Goal: Task Accomplishment & Management: Use online tool/utility

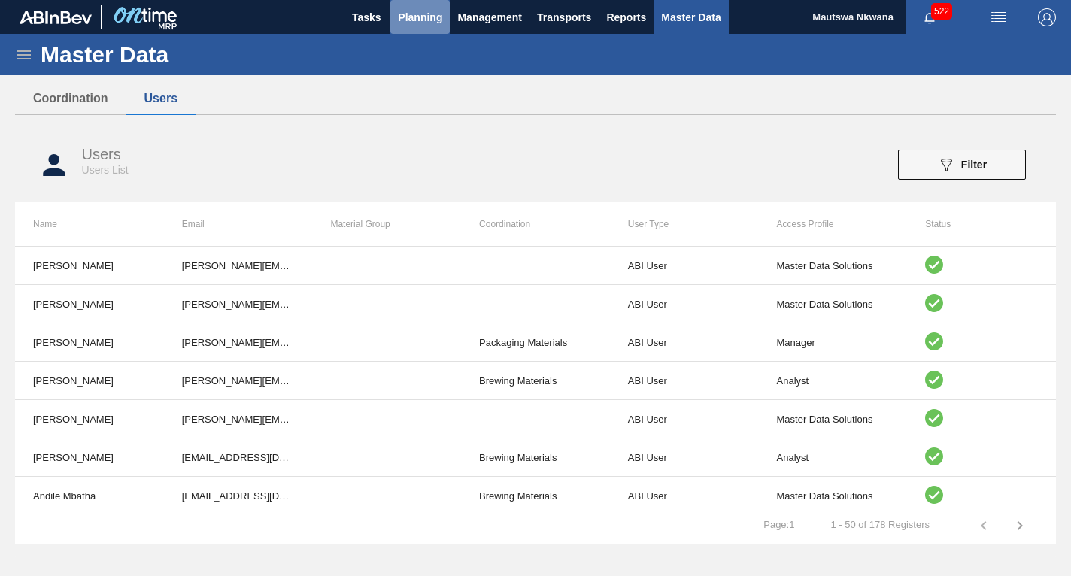
click at [424, 15] on span "Planning" at bounding box center [420, 17] width 44 height 18
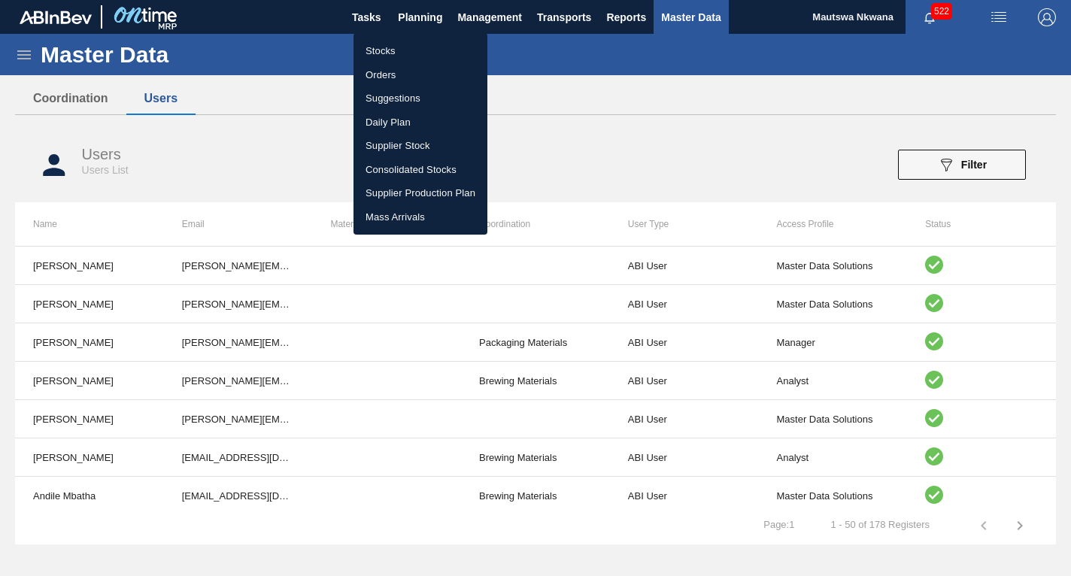
click at [382, 97] on li "Suggestions" at bounding box center [420, 98] width 134 height 24
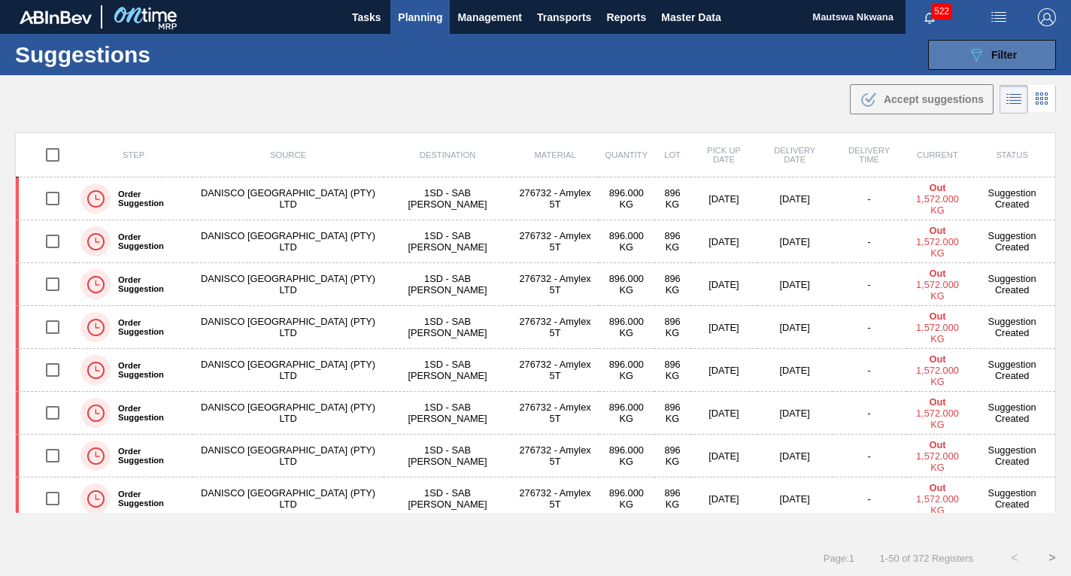
click at [983, 50] on div "089F7B8B-B2A5-4AFE-B5C0-19BA573D28AC Filter" at bounding box center [992, 55] width 50 height 18
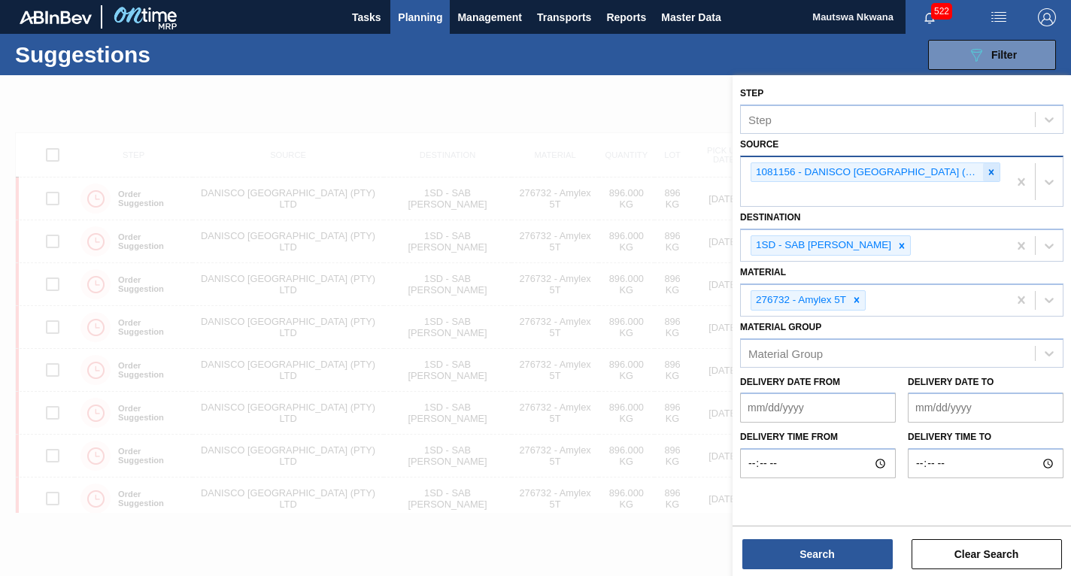
click at [989, 173] on icon at bounding box center [991, 171] width 5 height 5
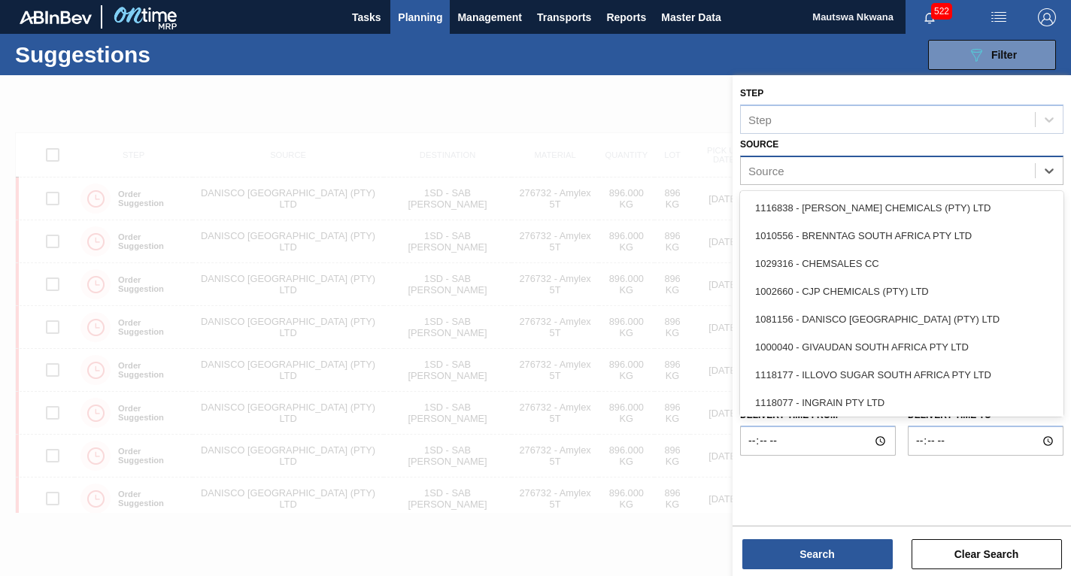
click at [953, 170] on div "Source" at bounding box center [888, 170] width 294 height 22
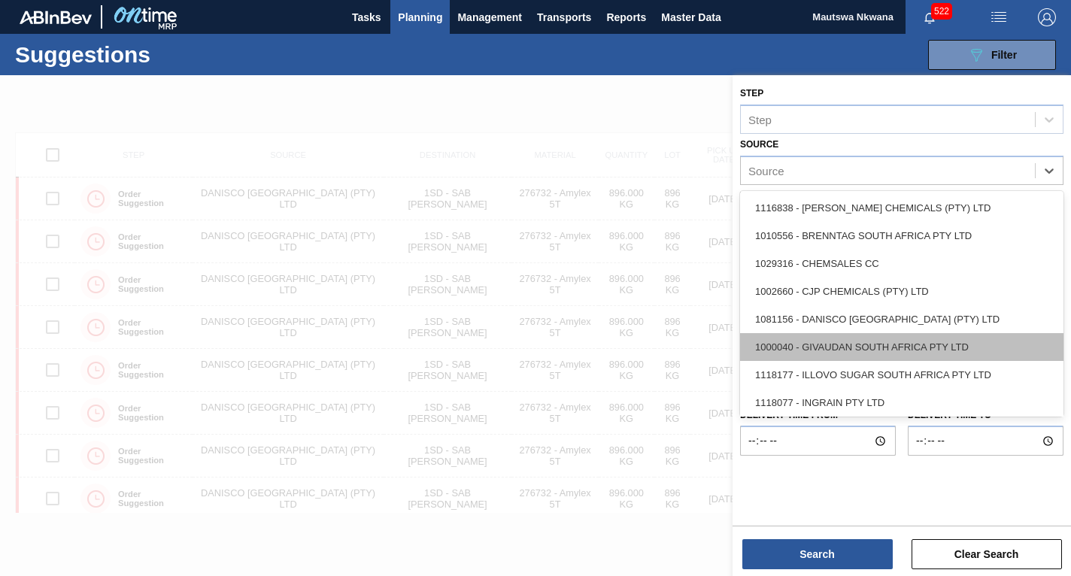
scroll to position [226, 0]
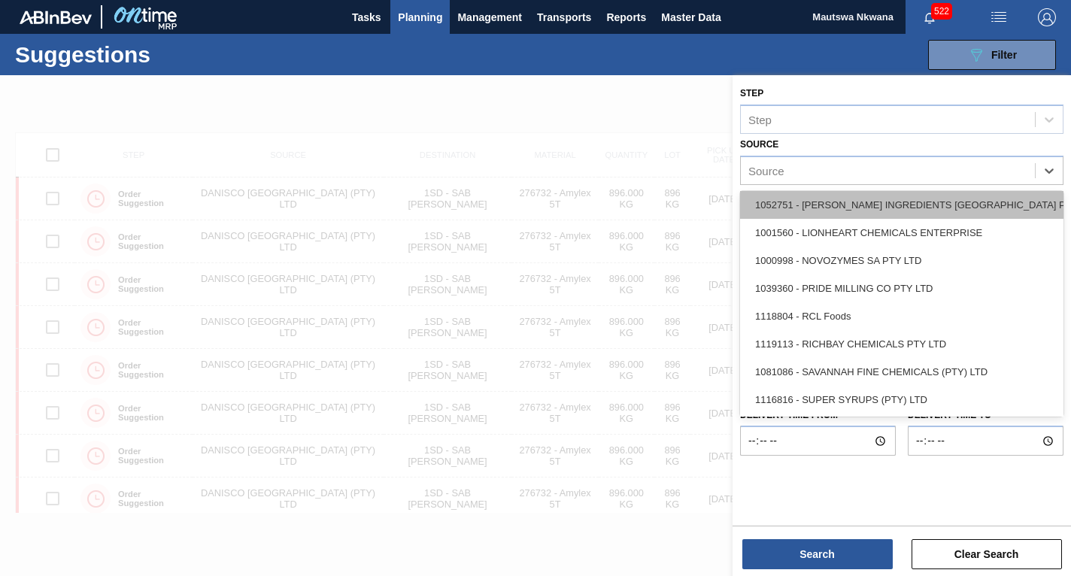
click at [845, 206] on div "1052751 - [PERSON_NAME] INGREDIENTS [GEOGRAPHIC_DATA] PTY" at bounding box center [901, 205] width 323 height 28
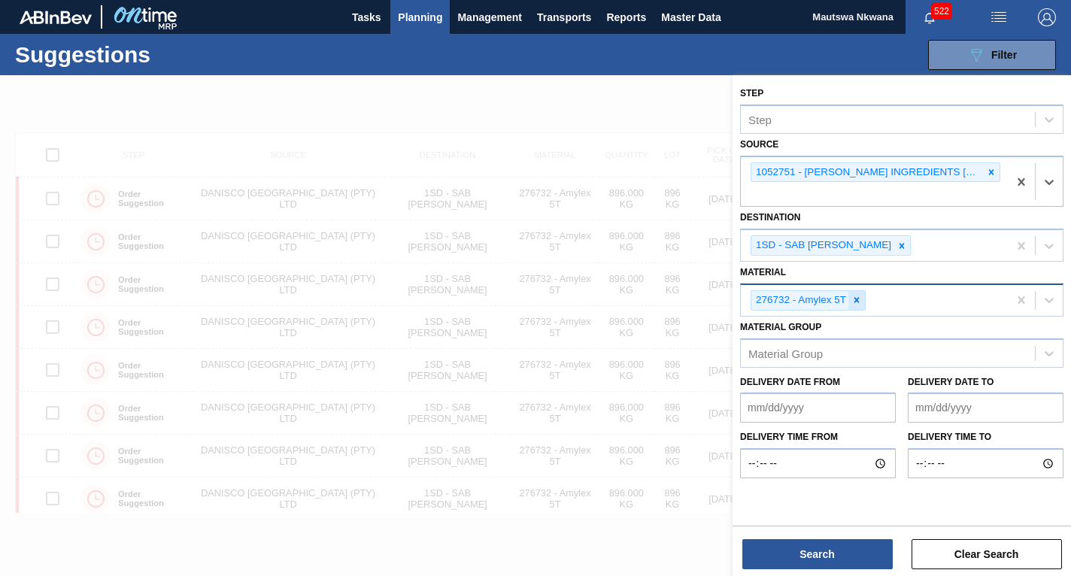
click at [856, 299] on icon at bounding box center [856, 300] width 5 height 5
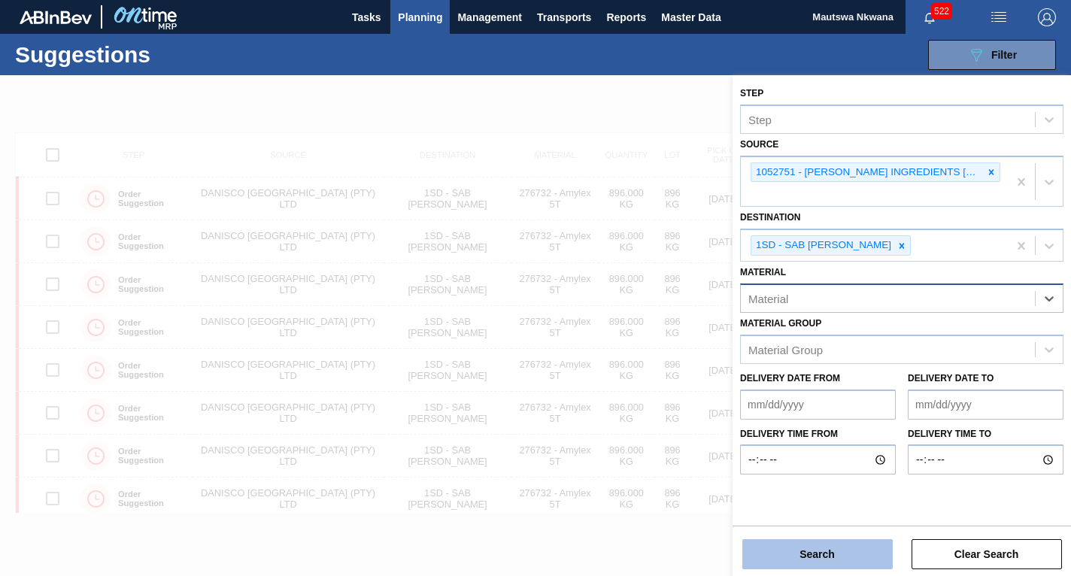
click at [816, 553] on button "Search" at bounding box center [817, 554] width 150 height 30
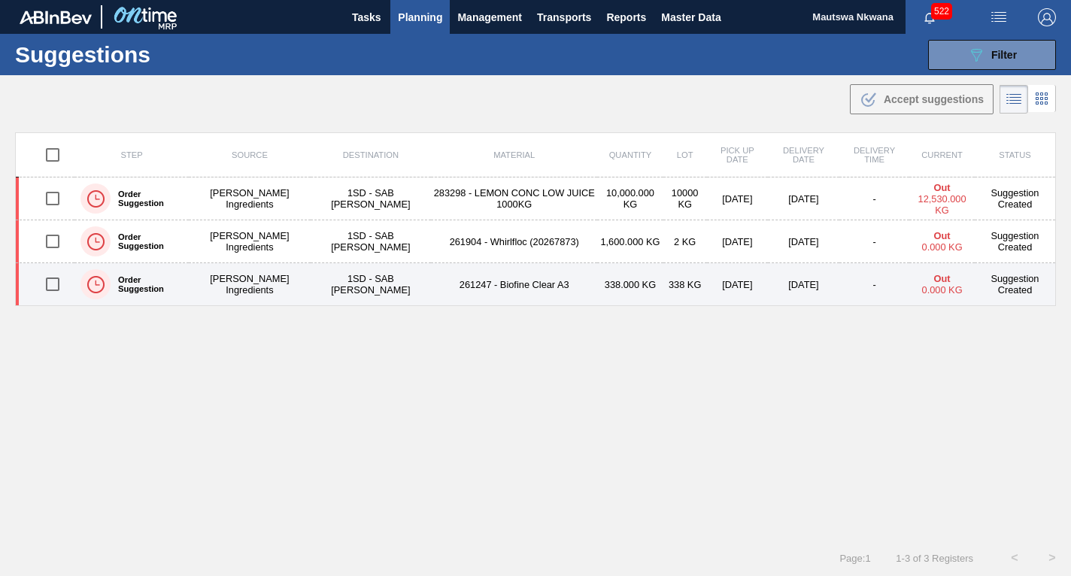
scroll to position [1, 0]
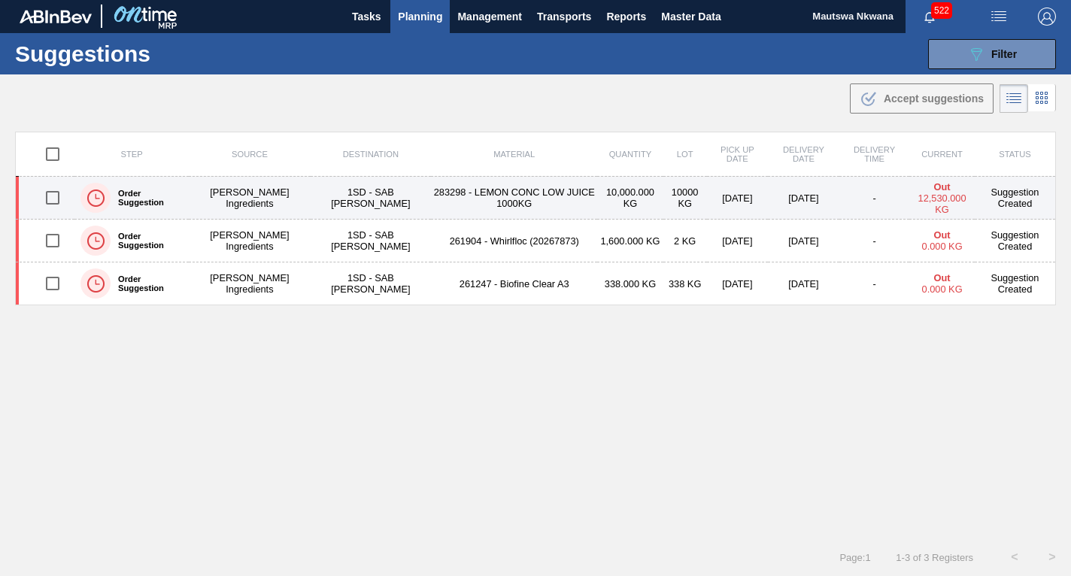
click at [50, 196] on input "checkbox" at bounding box center [53, 198] width 32 height 32
checkbox input "true"
click at [459, 195] on td "283298 - LEMON CONC LOW JUICE 1000KG" at bounding box center [514, 198] width 166 height 43
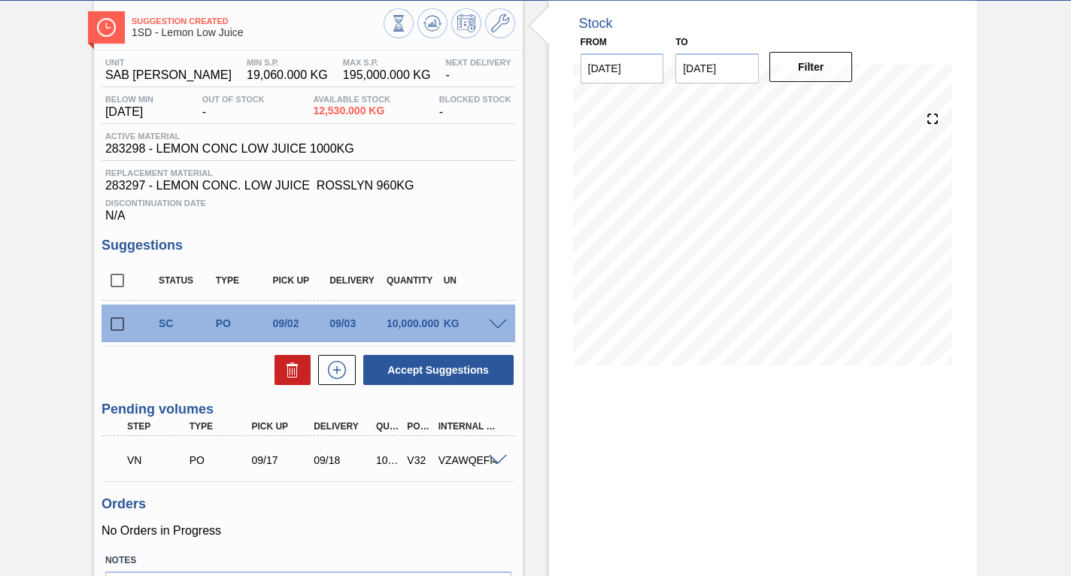
scroll to position [171, 0]
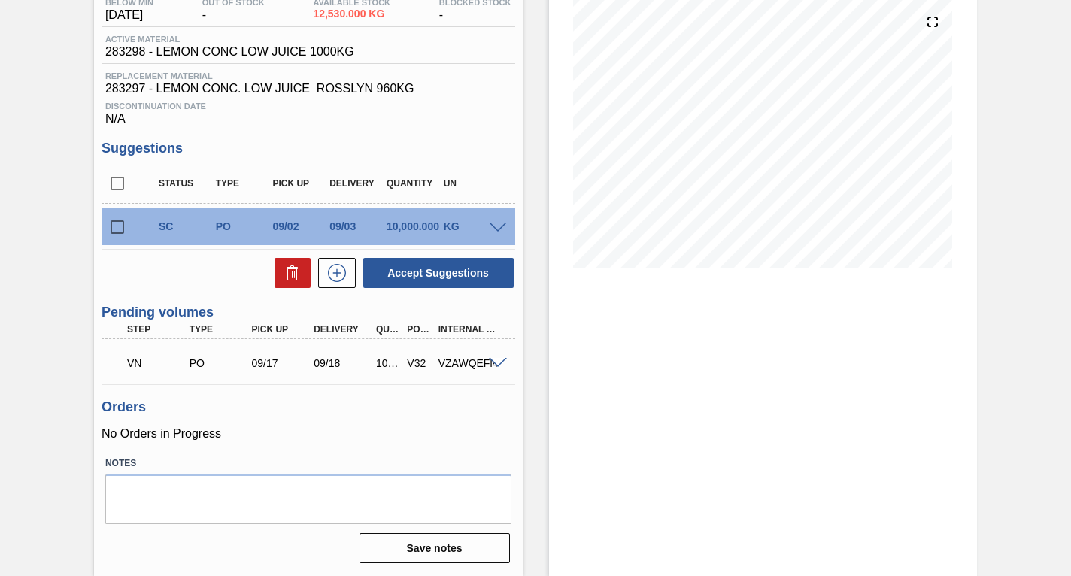
click at [118, 224] on input "checkbox" at bounding box center [118, 227] width 32 height 32
click at [122, 224] on input "checkbox" at bounding box center [118, 227] width 32 height 32
checkbox input "false"
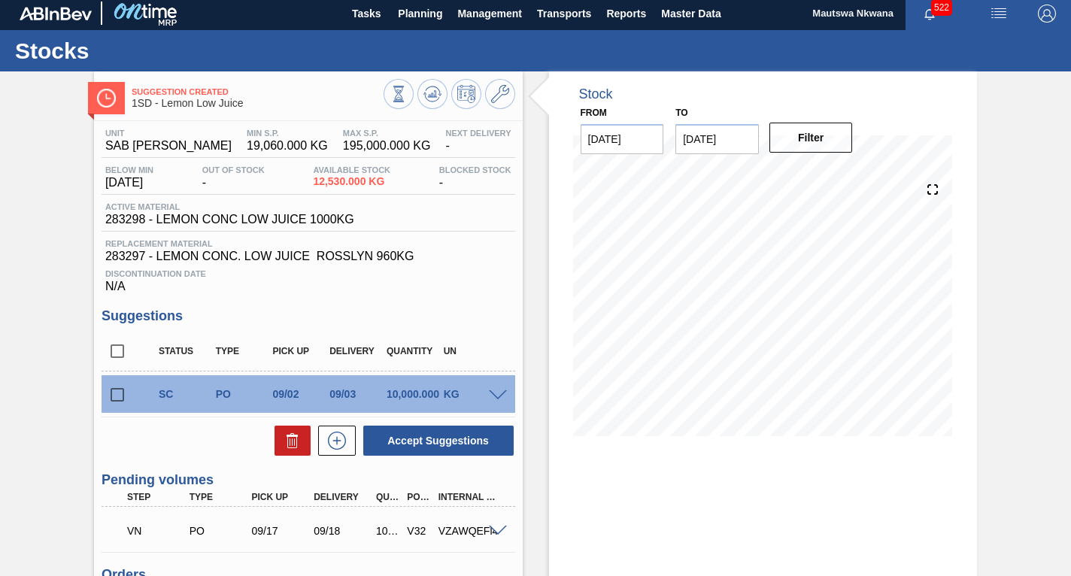
scroll to position [0, 0]
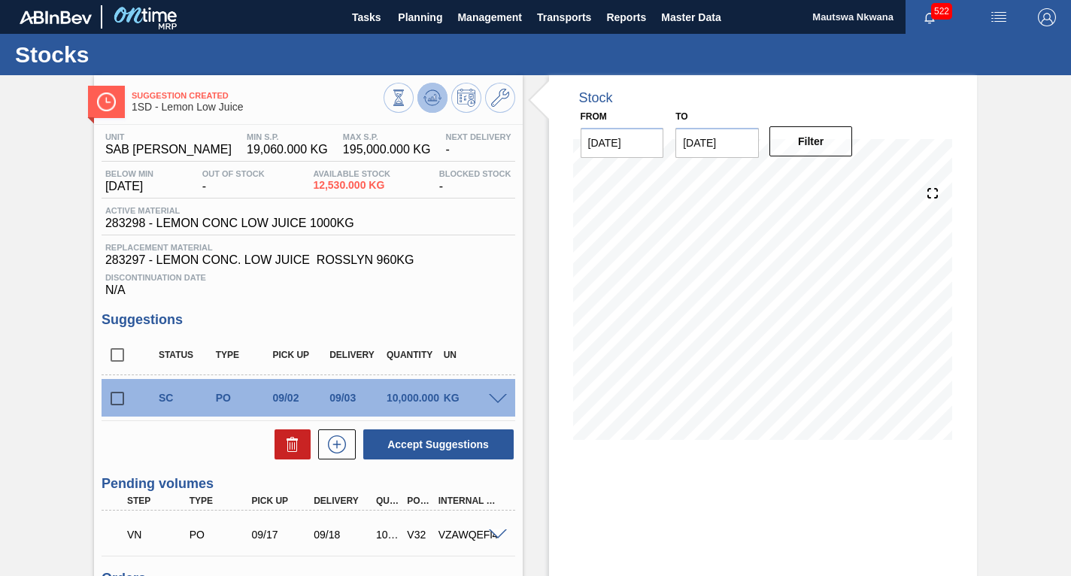
click at [427, 96] on icon at bounding box center [432, 98] width 18 height 18
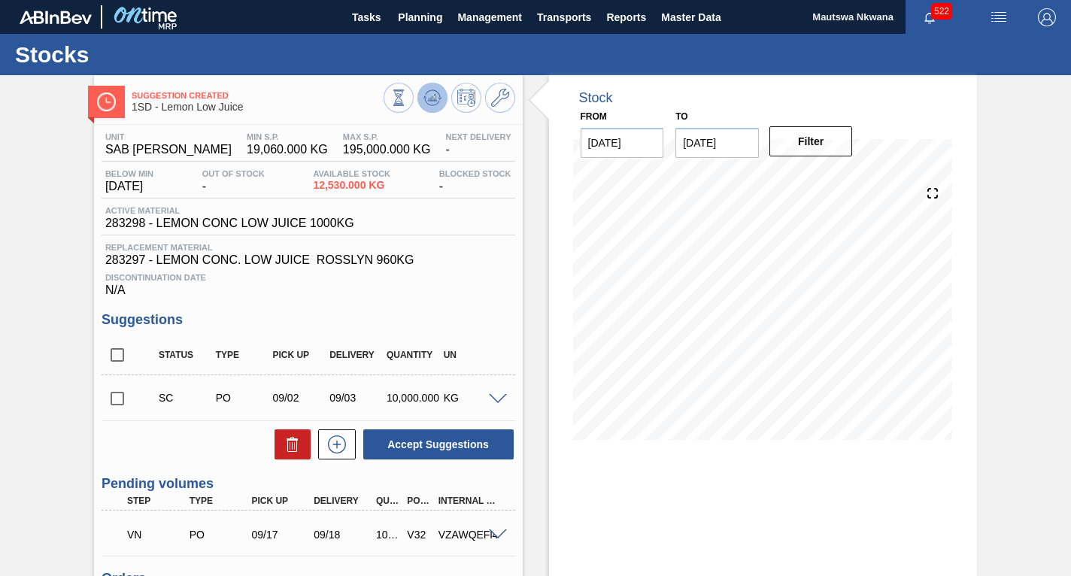
click at [428, 96] on icon at bounding box center [432, 98] width 18 height 18
click at [423, 97] on icon at bounding box center [424, 97] width 3 height 2
click at [426, 96] on icon at bounding box center [432, 98] width 18 height 18
click at [114, 398] on input "checkbox" at bounding box center [118, 399] width 32 height 32
click at [495, 399] on span at bounding box center [498, 399] width 18 height 11
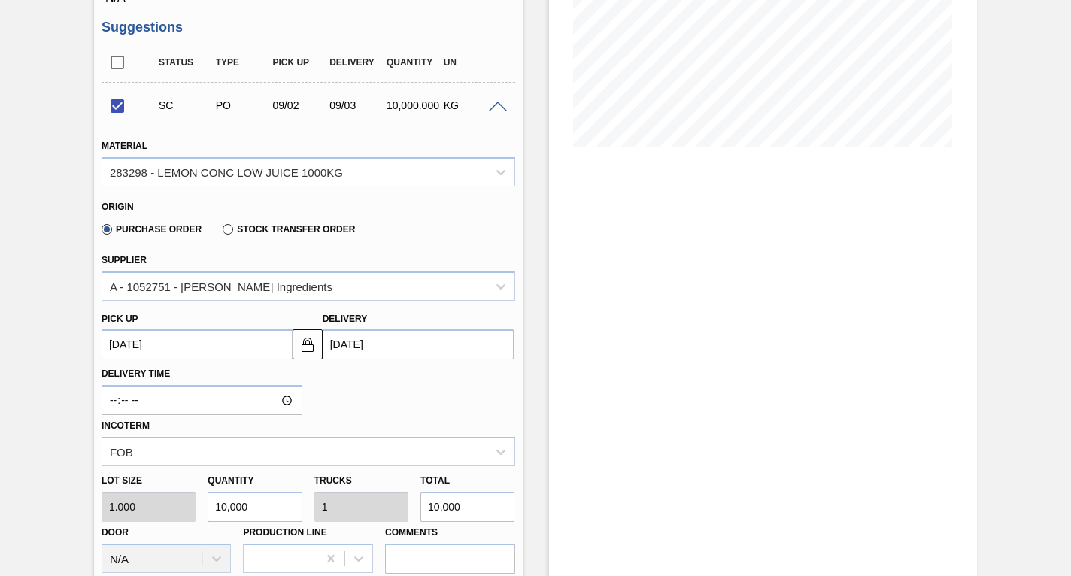
scroll to position [451, 0]
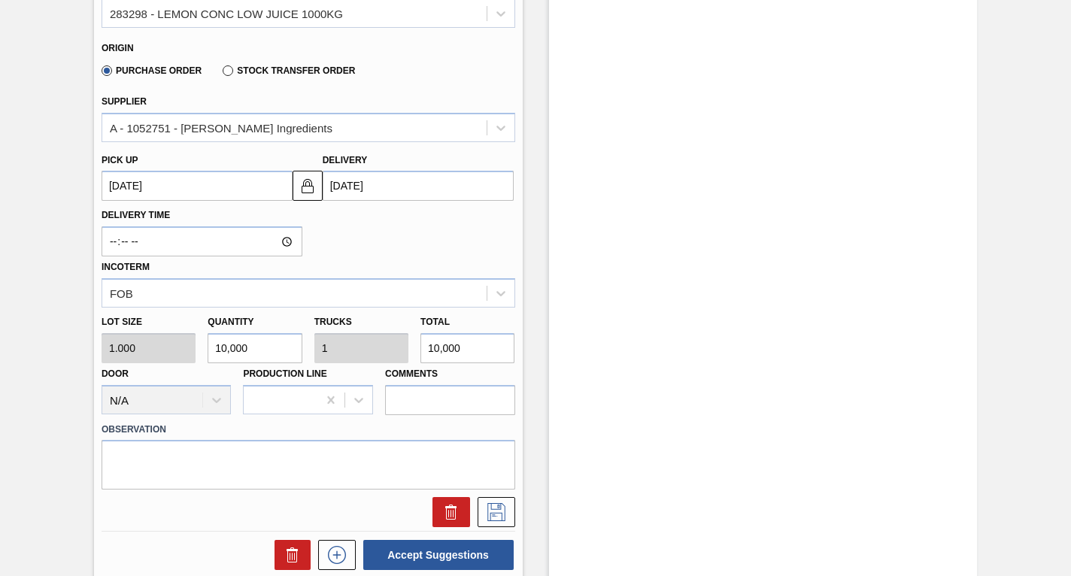
click at [236, 186] on up3239721429 "[DATE]" at bounding box center [197, 186] width 191 height 30
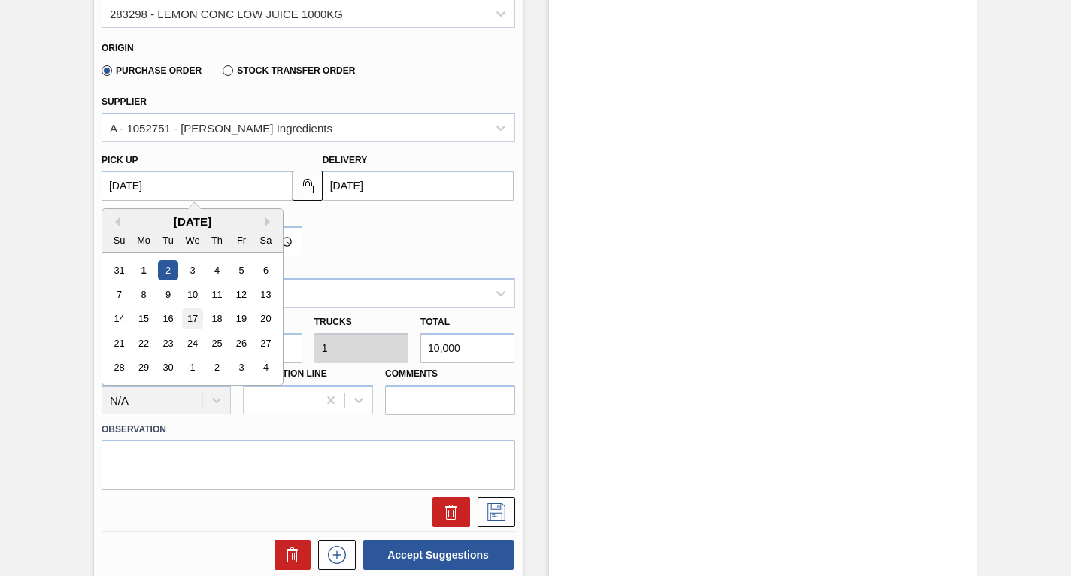
click at [194, 320] on div "17" at bounding box center [192, 319] width 20 height 20
checkbox input "false"
type up3239721429 "09/17/2025"
type input "09/18/2025"
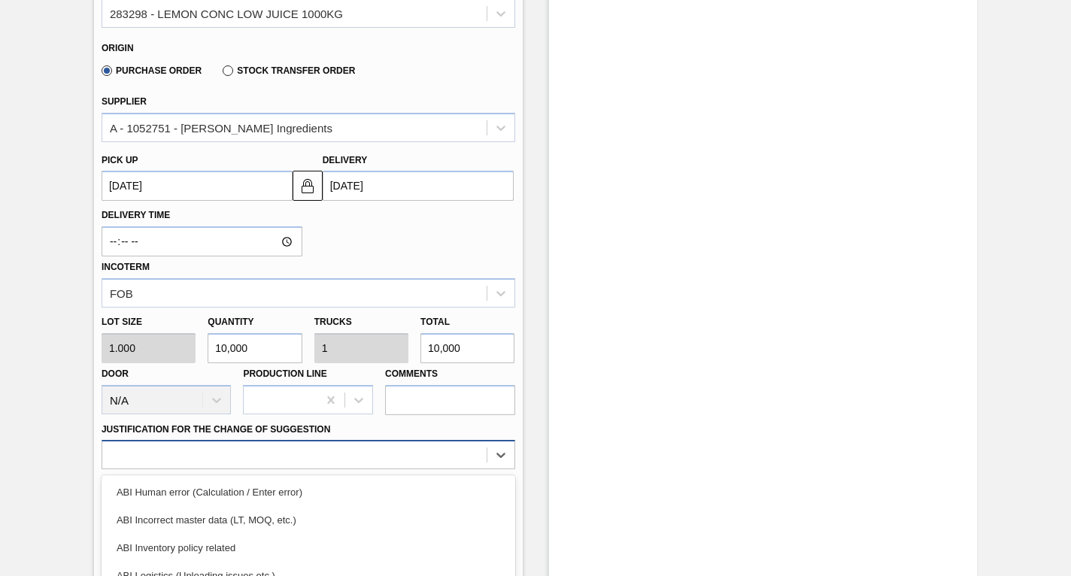
click at [146, 450] on div "option ABI Logistics (Unloading issues etc.) focused, 4 of 18. 18 results avail…" at bounding box center [309, 454] width 414 height 29
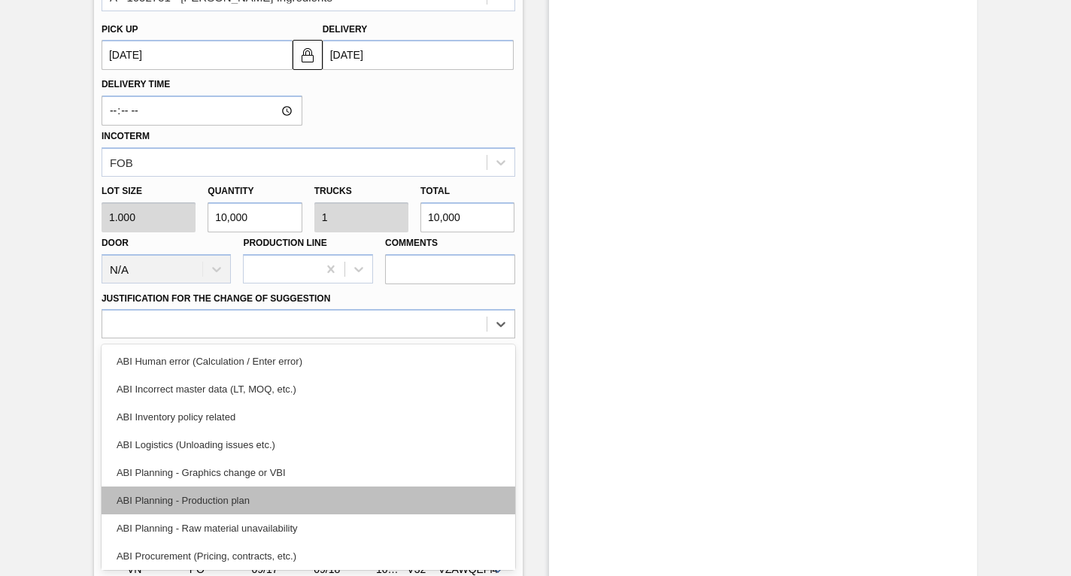
click at [159, 498] on div "ABI Planning - Production plan" at bounding box center [309, 500] width 414 height 28
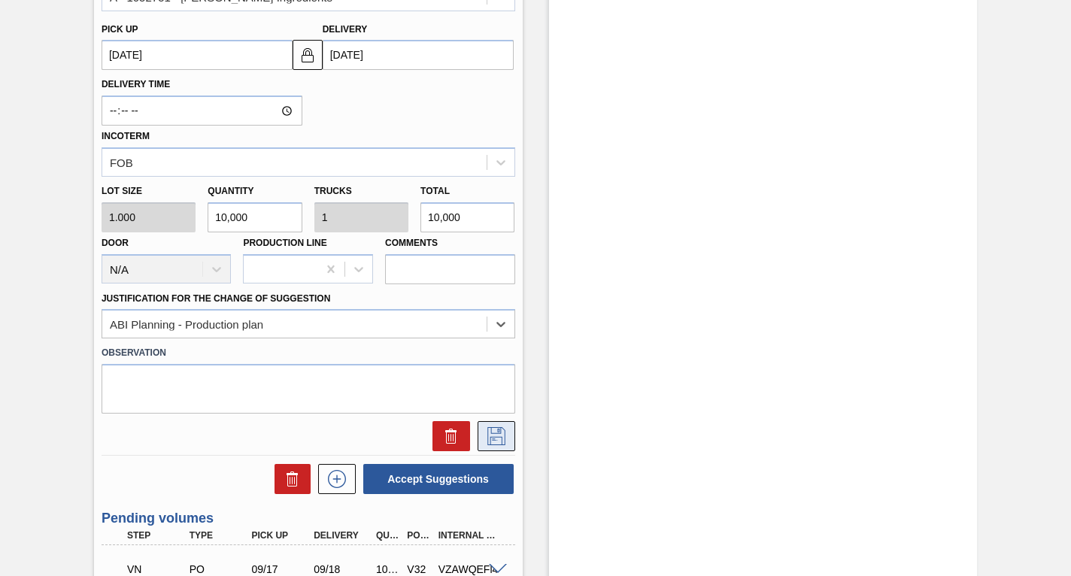
click at [493, 433] on icon at bounding box center [496, 436] width 24 height 18
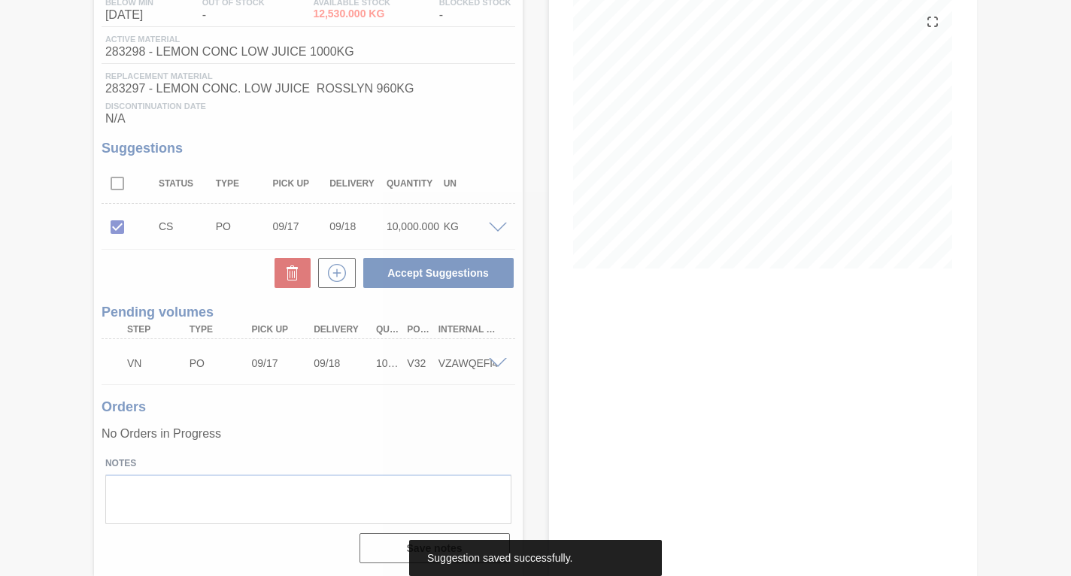
scroll to position [171, 0]
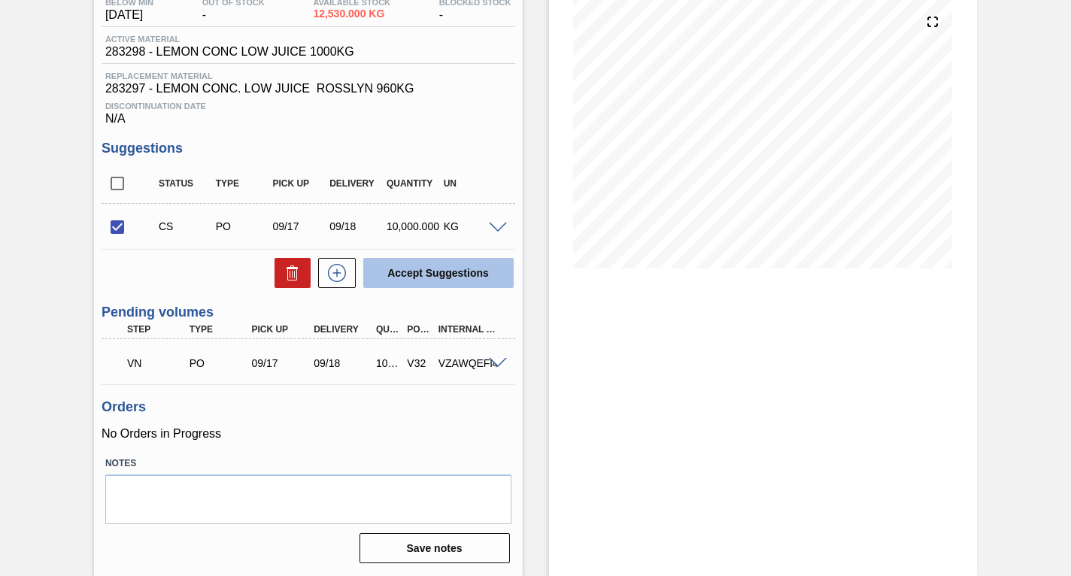
click at [436, 271] on button "Accept Suggestions" at bounding box center [438, 273] width 150 height 30
checkbox input "false"
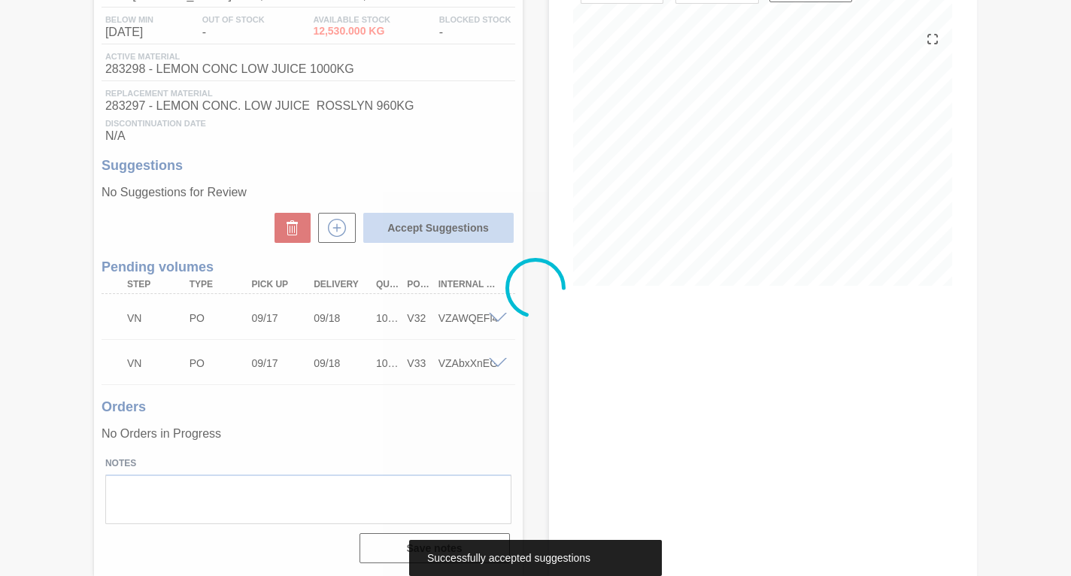
scroll to position [154, 0]
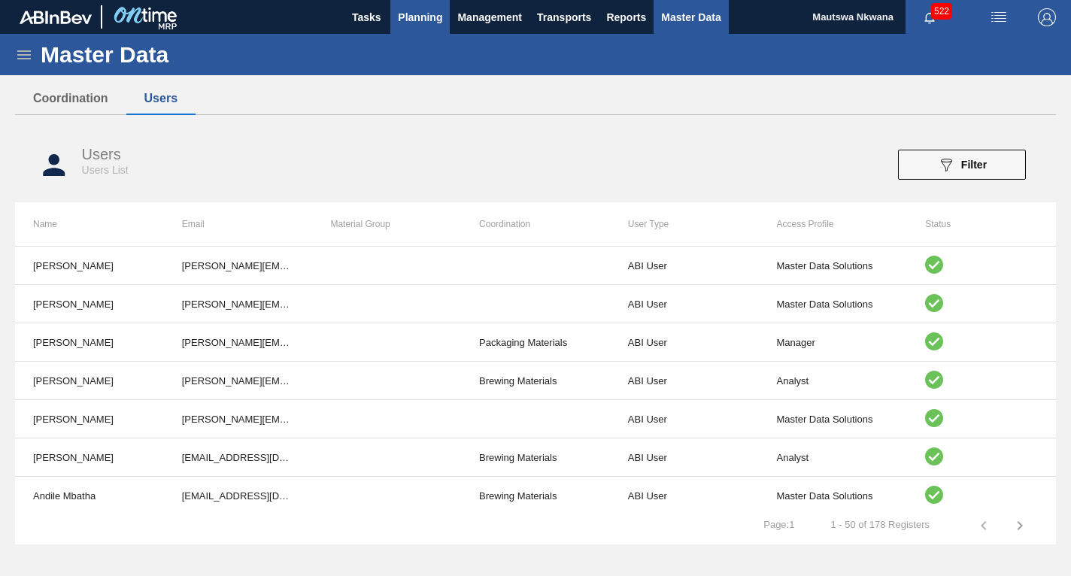
click at [416, 12] on span "Planning" at bounding box center [420, 17] width 44 height 18
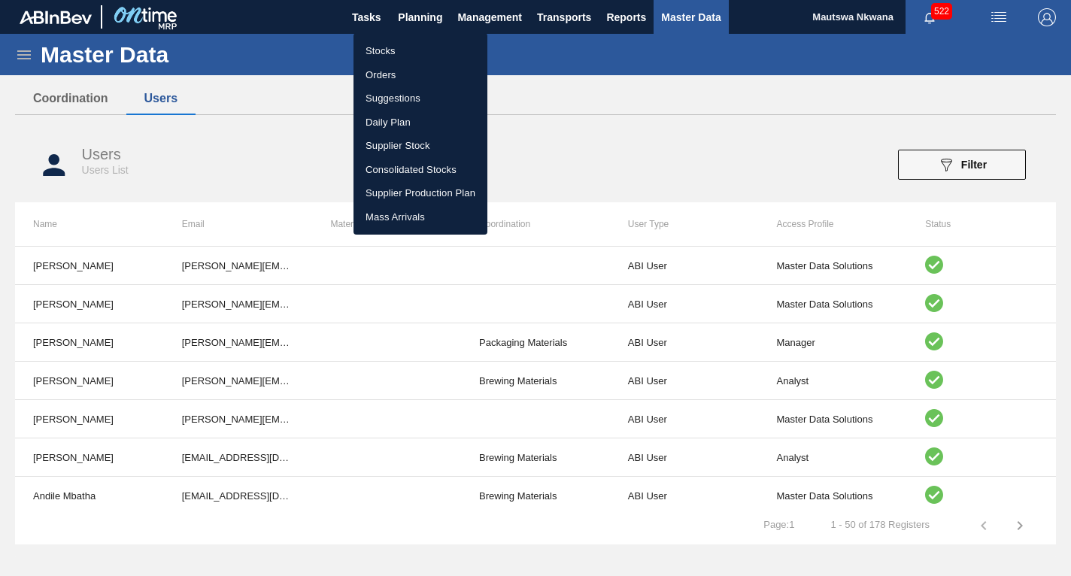
click at [388, 93] on li "Suggestions" at bounding box center [420, 98] width 134 height 24
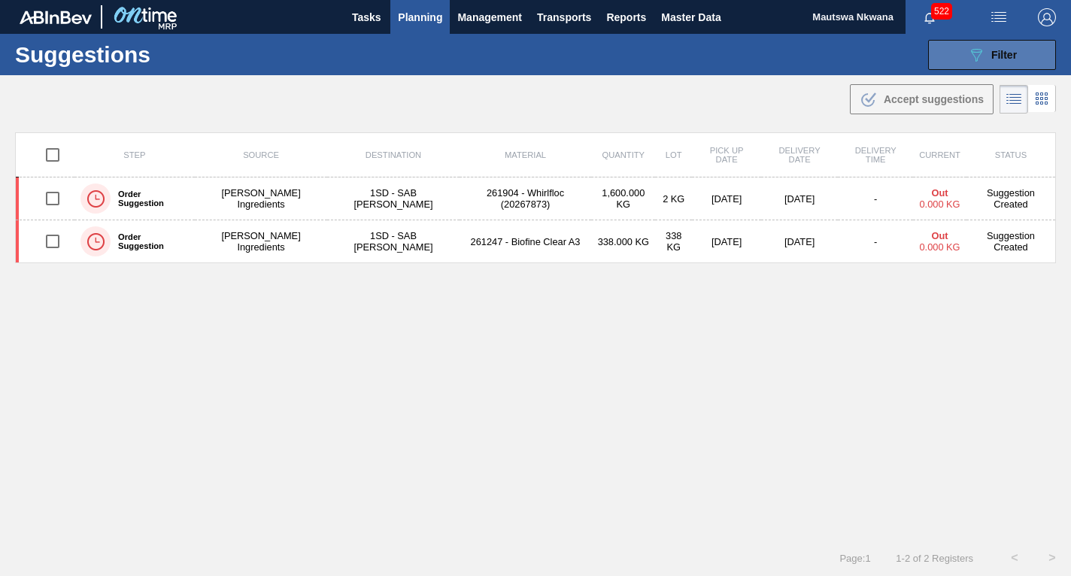
click at [1002, 50] on span "Filter" at bounding box center [1004, 55] width 26 height 12
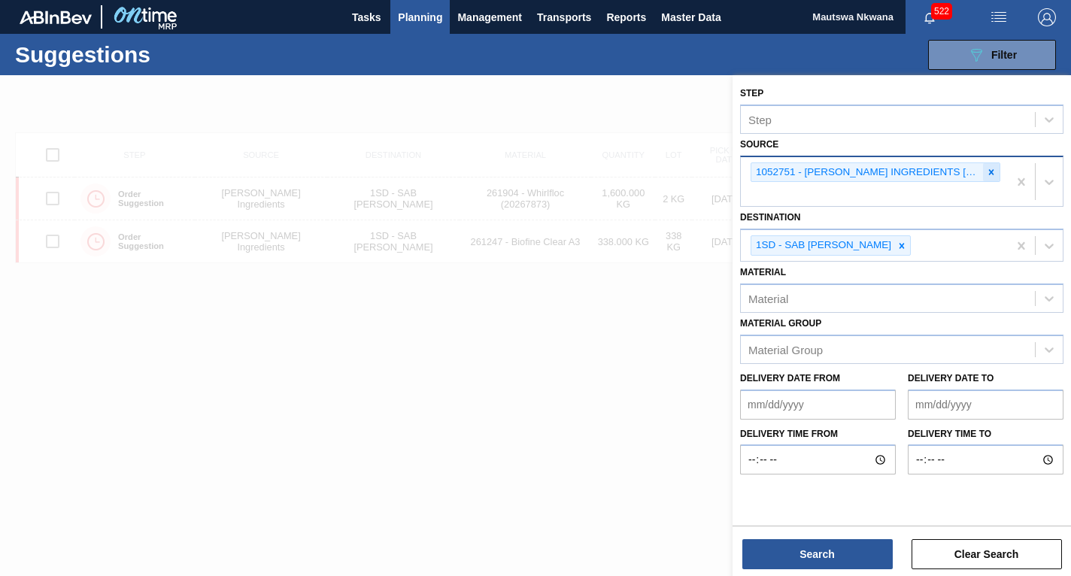
click at [994, 170] on icon at bounding box center [991, 172] width 11 height 11
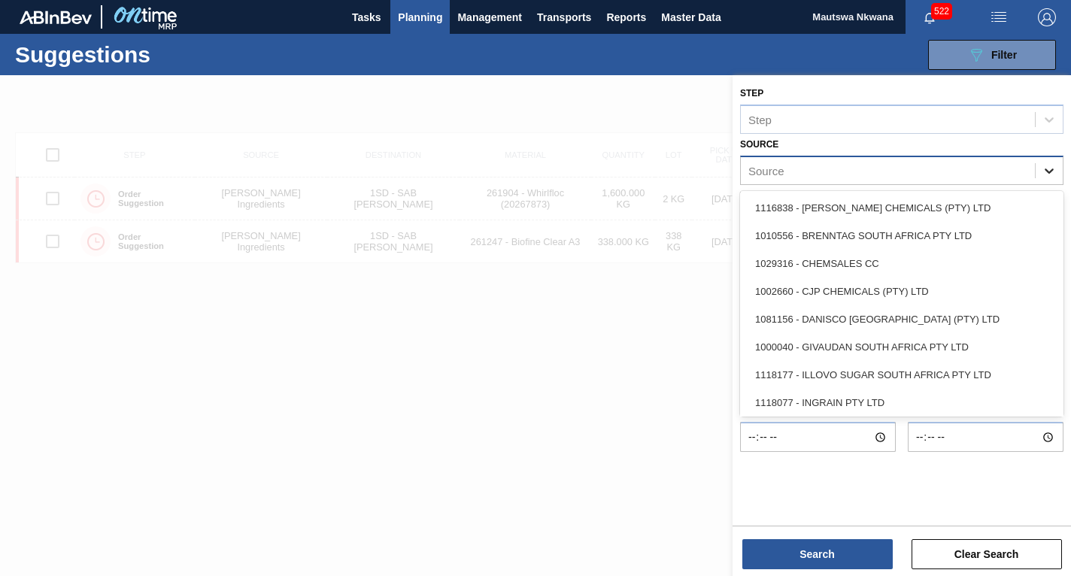
click at [1048, 170] on icon at bounding box center [1048, 170] width 15 height 15
click at [868, 235] on div "1010556 - BRENNTAG SOUTH AFRICA PTY LTD" at bounding box center [901, 236] width 323 height 28
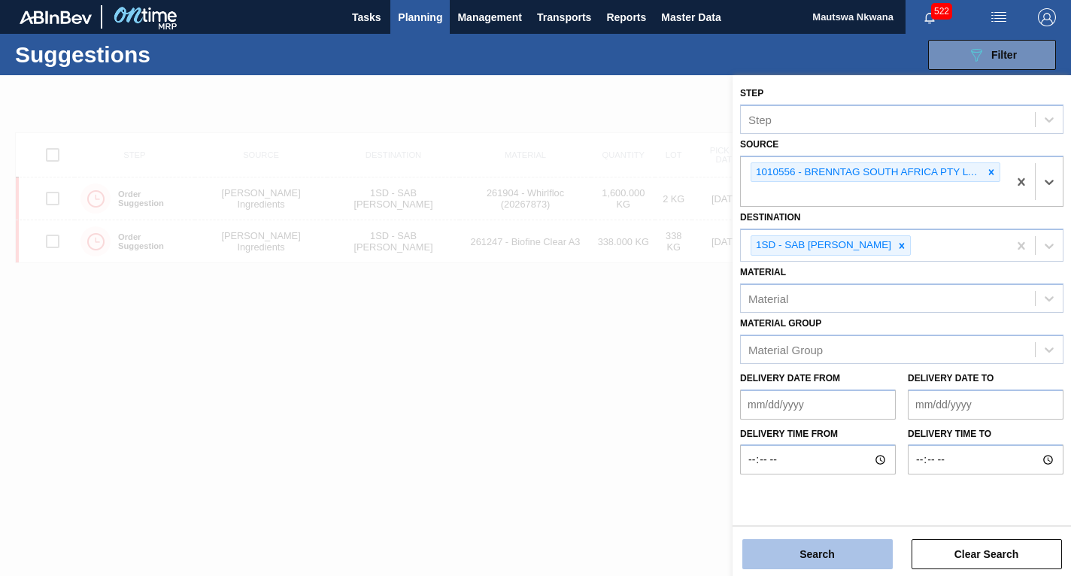
click at [826, 553] on button "Search" at bounding box center [817, 554] width 150 height 30
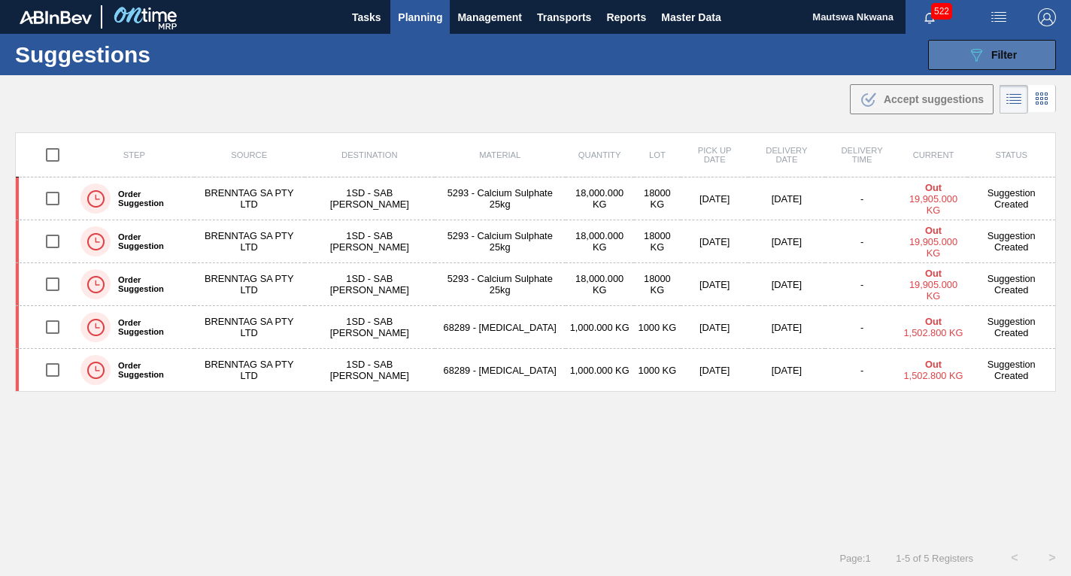
click at [997, 59] on span "Filter" at bounding box center [1004, 55] width 26 height 12
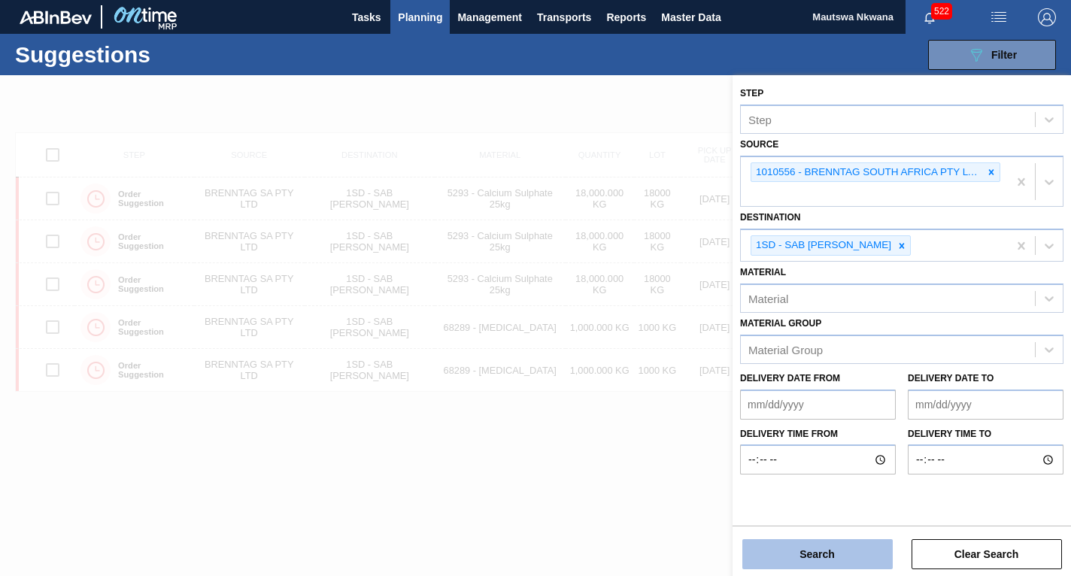
click at [819, 556] on button "Search" at bounding box center [817, 554] width 150 height 30
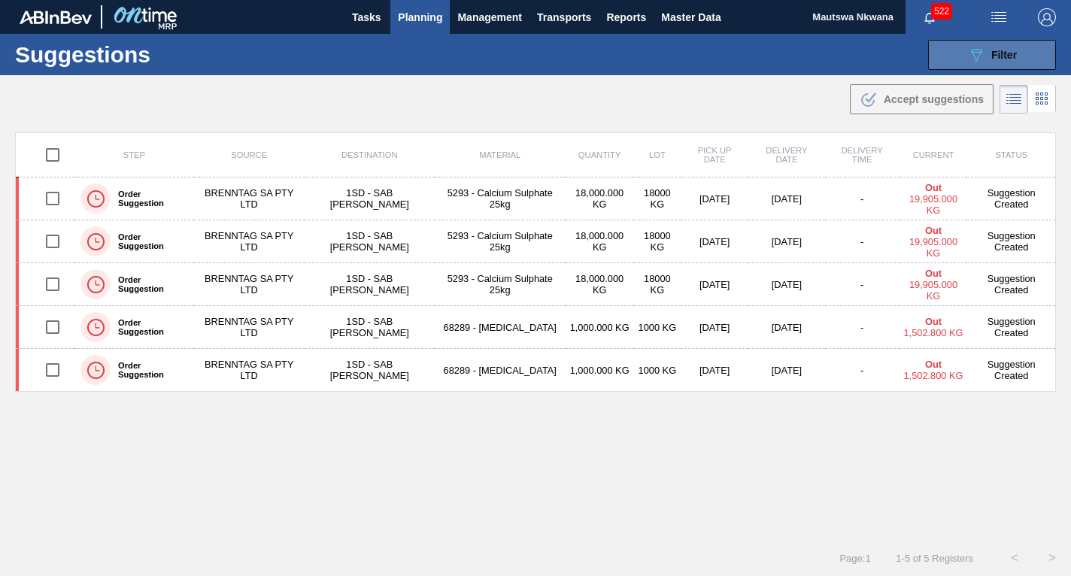
click at [986, 50] on div "089F7B8B-B2A5-4AFE-B5C0-19BA573D28AC Filter" at bounding box center [992, 55] width 50 height 18
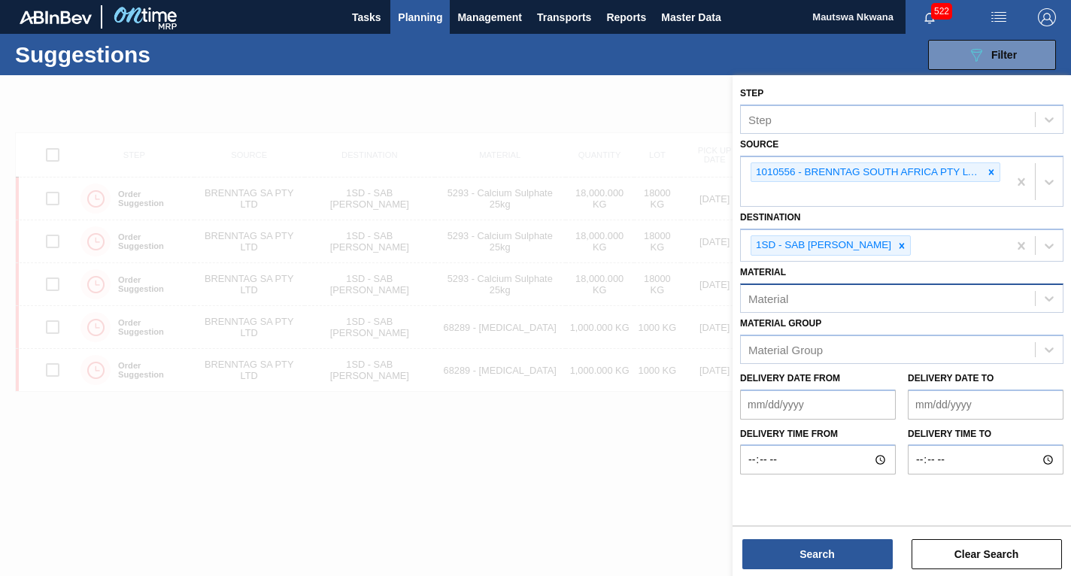
click at [828, 296] on div "Material" at bounding box center [888, 298] width 294 height 22
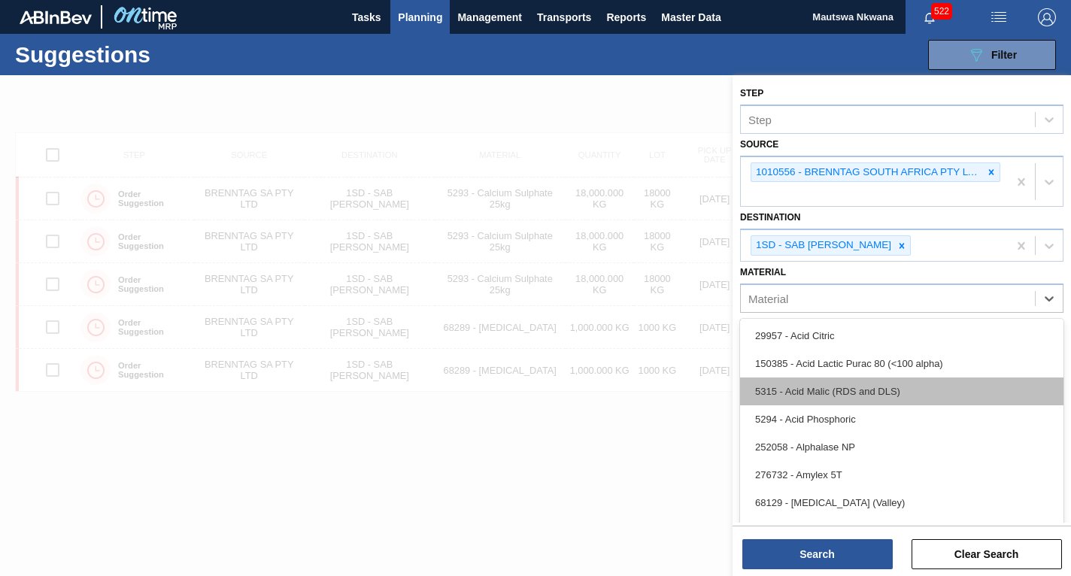
click at [823, 391] on div "5315 - Acid Malic (RDS and DLS)" at bounding box center [901, 391] width 323 height 28
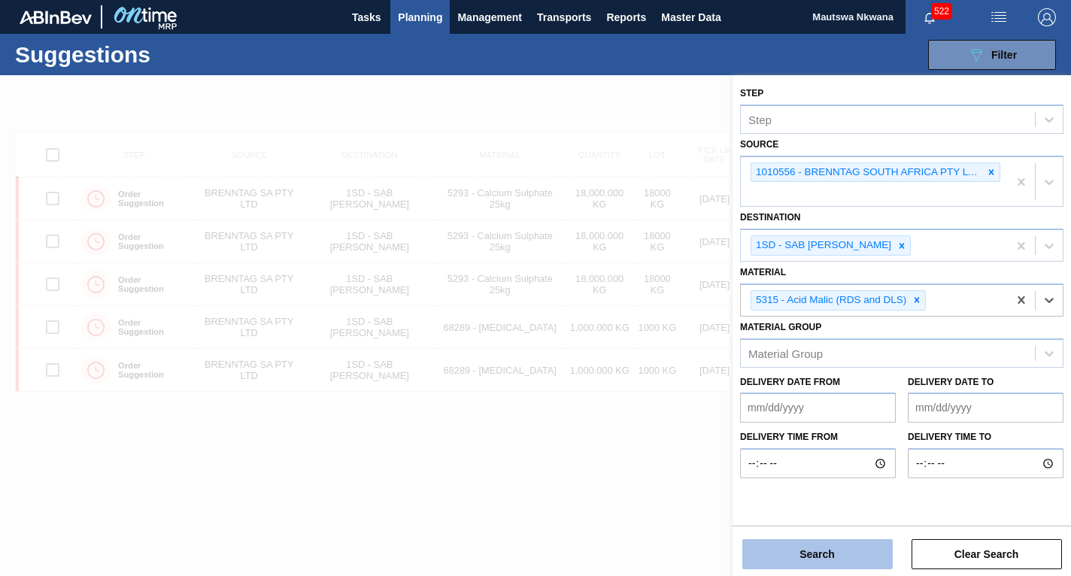
click at [819, 555] on button "Search" at bounding box center [817, 554] width 150 height 30
